Goal: Task Accomplishment & Management: Use online tool/utility

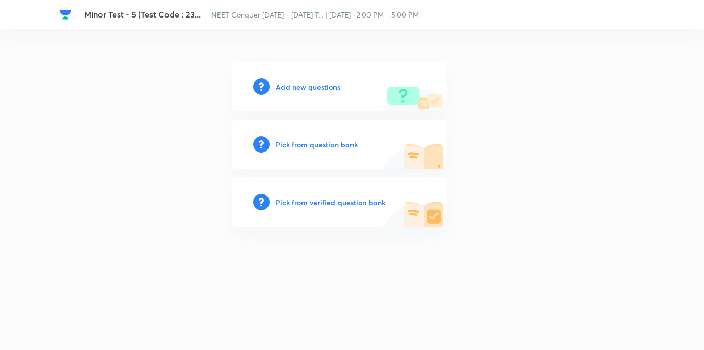
click at [345, 96] on div "Add new questions" at bounding box center [339, 86] width 214 height 49
click at [326, 91] on h6 "Add new questions" at bounding box center [308, 86] width 64 height 11
click at [336, 92] on h6 "Add new questions" at bounding box center [308, 86] width 64 height 11
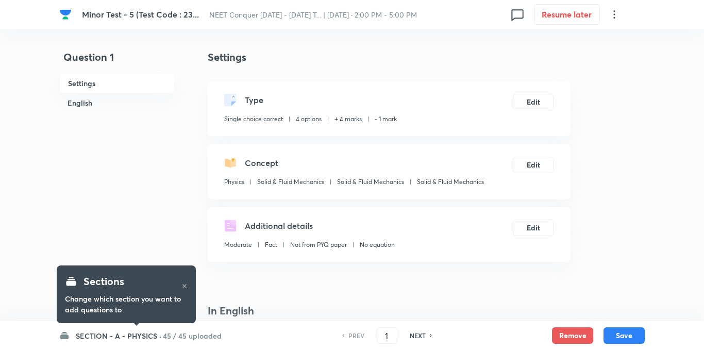
checkbox input "true"
